Goal: Check status: Check status

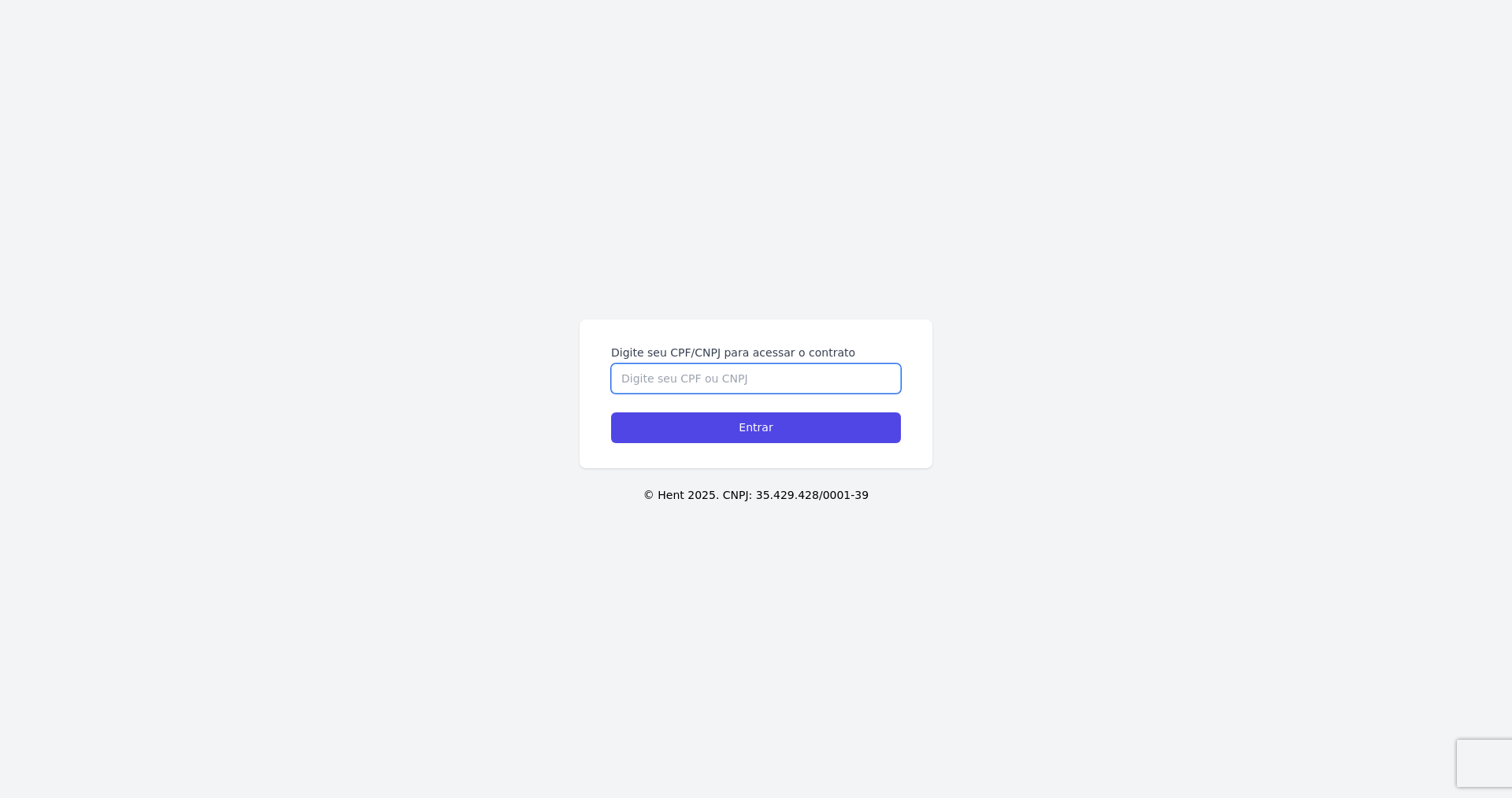
click at [784, 370] on input "Digite seu CPF/CNPJ para acessar o contrato" at bounding box center [755, 378] width 290 height 30
type input "06997480110"
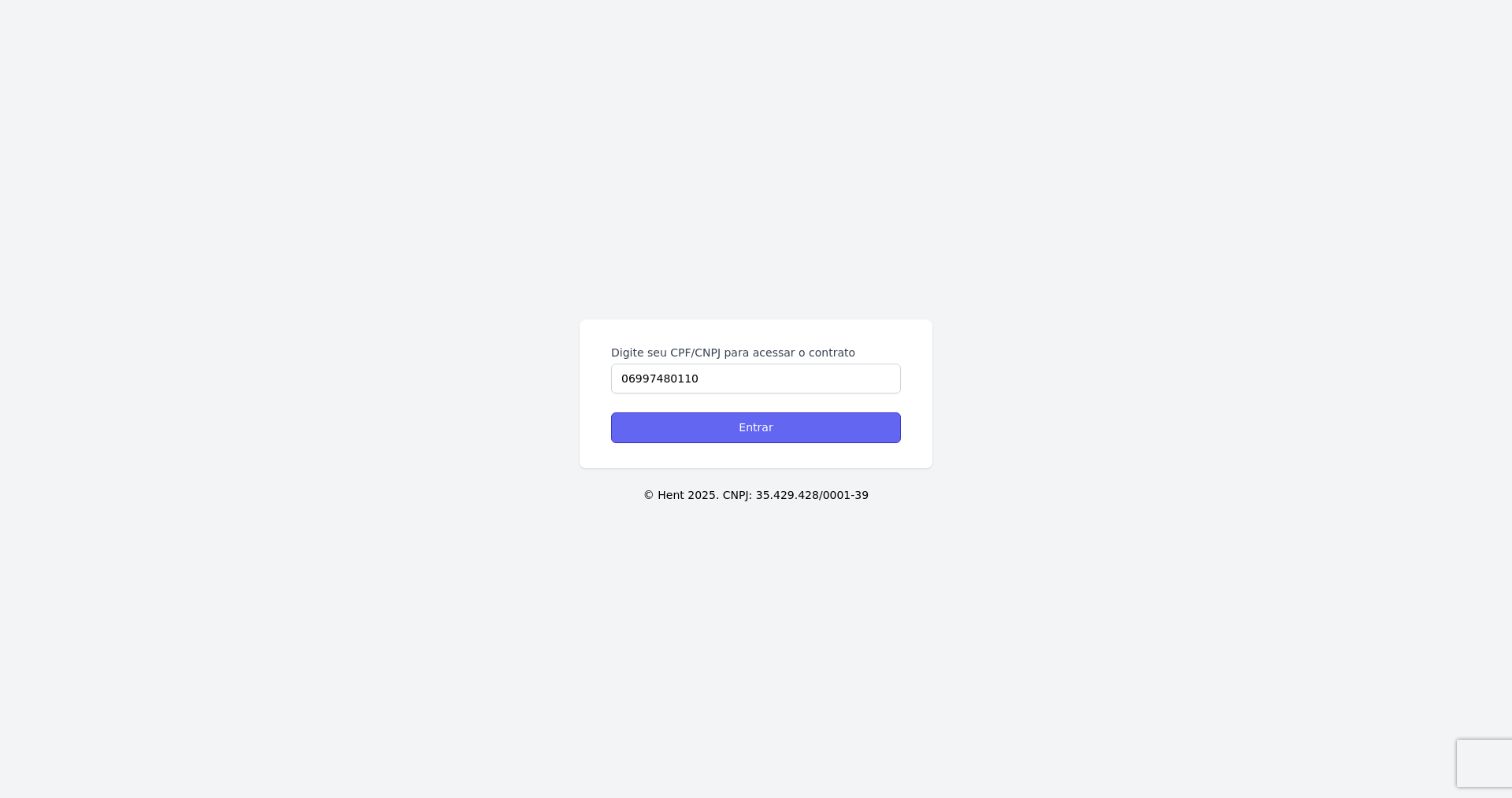
click at [740, 417] on input "Entrar" at bounding box center [755, 428] width 290 height 31
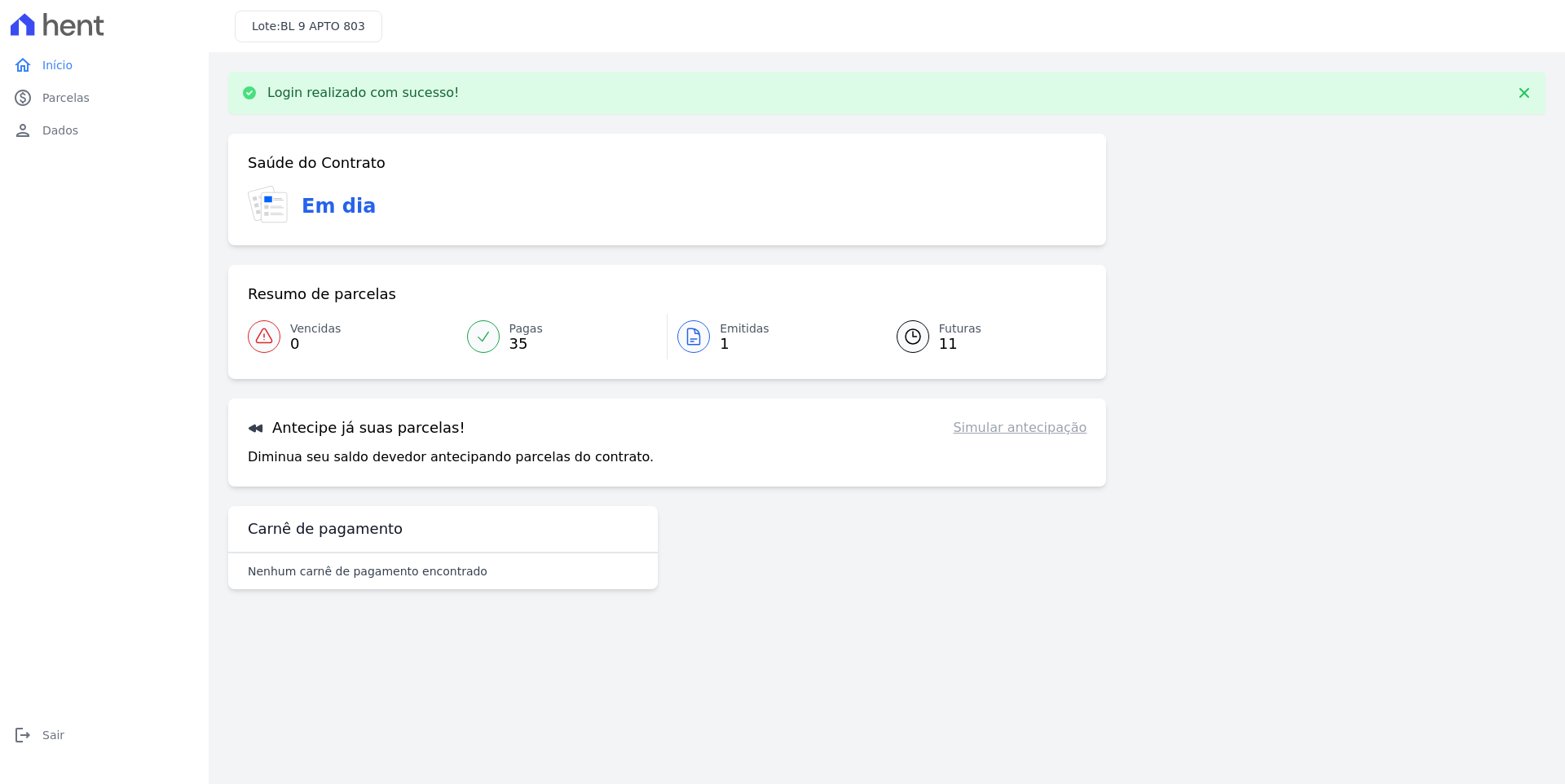
click at [734, 331] on span "Emitidas" at bounding box center [745, 328] width 50 height 17
